Goal: Contribute content: Add original content to the website for others to see

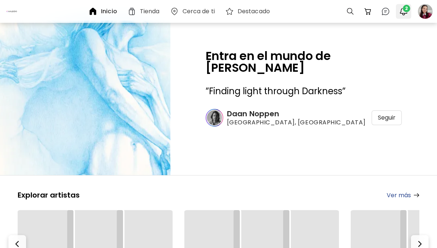
click at [407, 10] on span "2" at bounding box center [406, 8] width 7 height 7
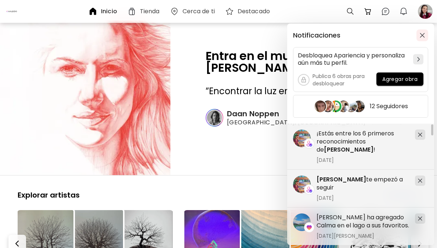
click at [422, 38] on button "button" at bounding box center [423, 35] width 12 height 12
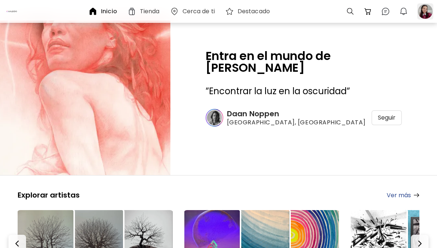
click at [425, 16] on div at bounding box center [425, 11] width 16 height 16
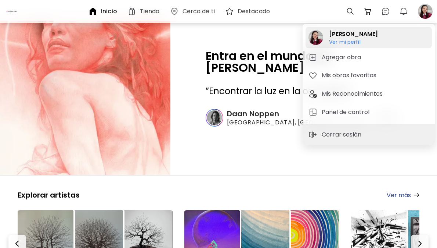
click at [355, 42] on h6 "Ver mi perfil" at bounding box center [353, 42] width 49 height 7
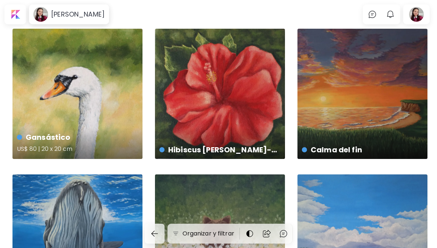
click at [96, 135] on h4 "Gansástico" at bounding box center [77, 137] width 120 height 11
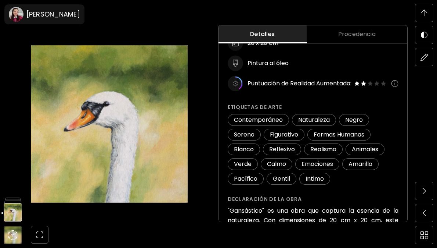
scroll to position [99, 0]
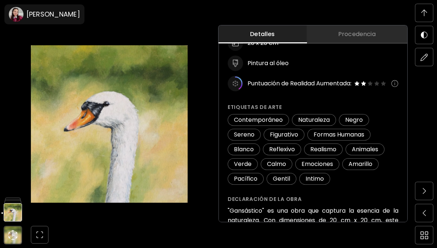
click at [353, 30] on span "Procedencia" at bounding box center [357, 34] width 92 height 9
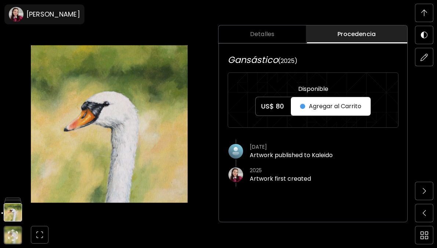
scroll to position [0, 0]
click at [287, 33] on span "Detalles" at bounding box center [262, 34] width 79 height 9
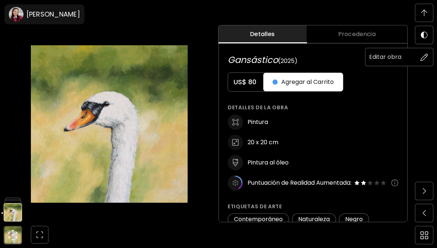
click at [428, 59] on img at bounding box center [425, 57] width 8 height 8
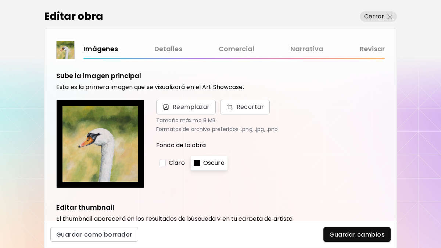
click at [166, 44] on link "Detalles" at bounding box center [168, 49] width 28 height 11
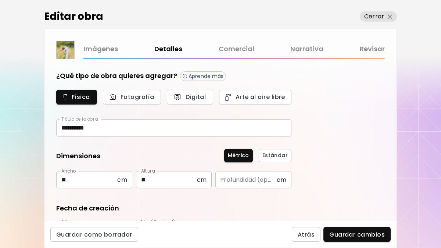
type input "********"
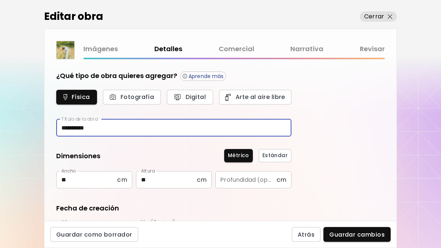
click at [132, 127] on input "**********" at bounding box center [173, 127] width 235 height 17
type input "*"
type input "**********"
click at [343, 235] on button "Guardar cambios" at bounding box center [356, 234] width 67 height 15
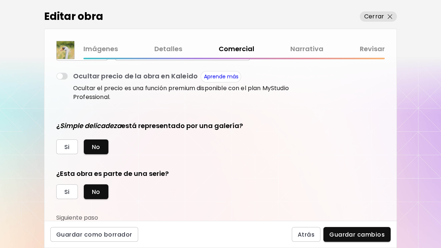
scroll to position [142, 0]
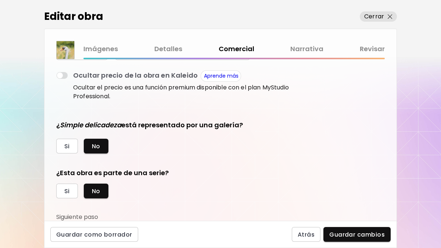
click at [337, 235] on span "Guardar cambios" at bounding box center [356, 234] width 55 height 8
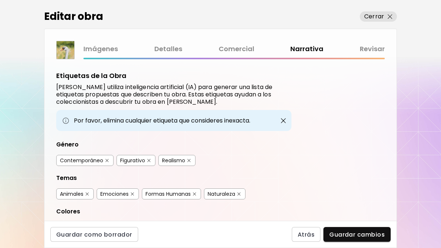
click at [368, 234] on span "Guardar cambios" at bounding box center [356, 234] width 55 height 8
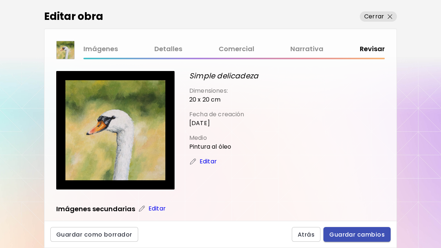
click at [352, 230] on button "Guardar cambios" at bounding box center [356, 234] width 67 height 15
